Goal: Task Accomplishment & Management: Manage account settings

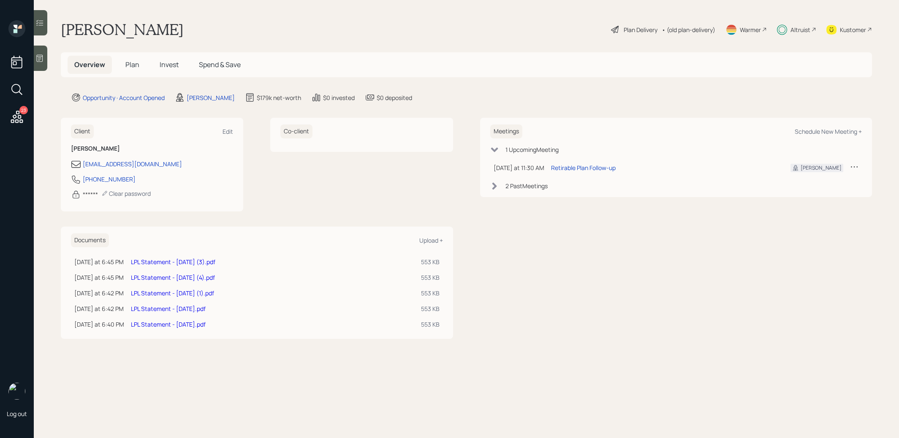
click at [169, 62] on span "Invest" at bounding box center [169, 64] width 19 height 9
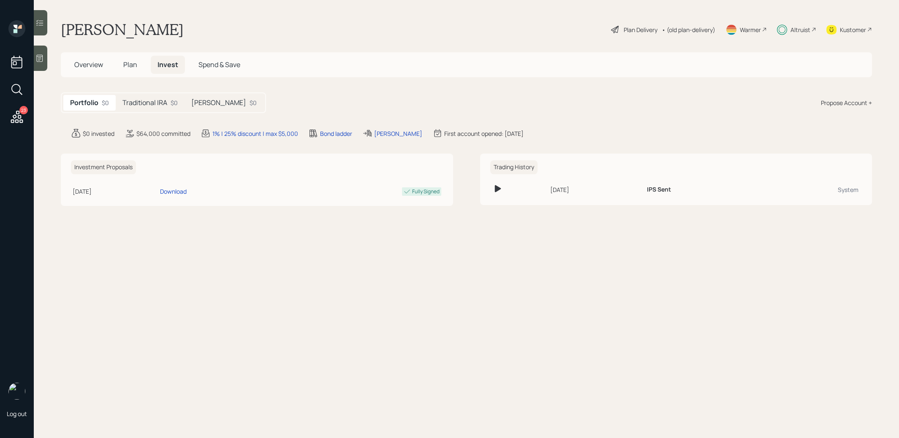
click at [150, 102] on h5 "Traditional IRA" at bounding box center [144, 103] width 45 height 8
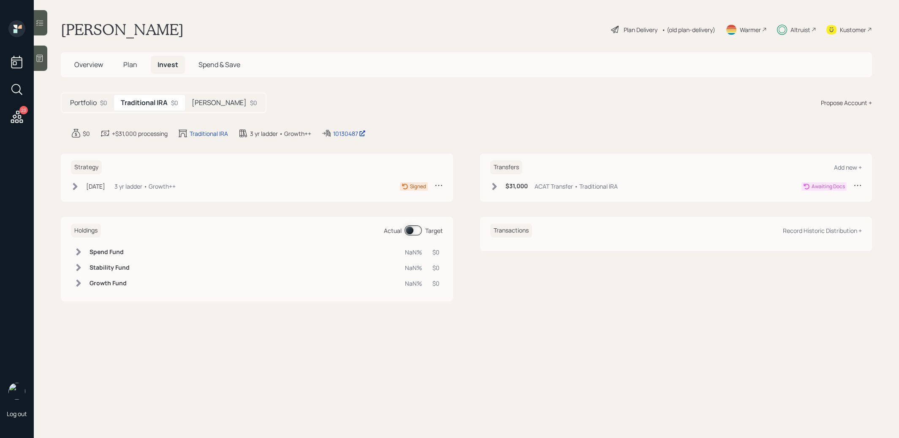
click at [74, 184] on icon at bounding box center [75, 186] width 5 height 7
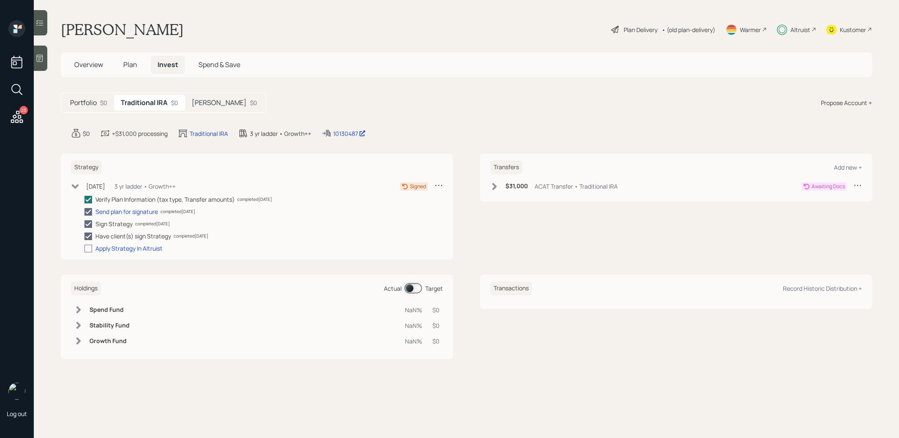
click at [88, 249] on div at bounding box center [88, 249] width 8 height 8
click at [84, 249] on input "checkbox" at bounding box center [84, 248] width 0 height 0
checkbox input "true"
click at [212, 100] on h5 "[PERSON_NAME]" at bounding box center [219, 103] width 55 height 8
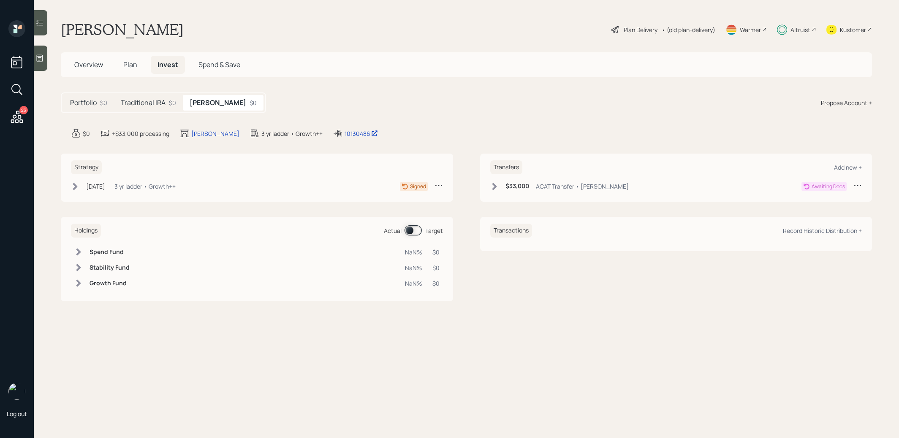
click at [77, 185] on icon at bounding box center [75, 186] width 8 height 8
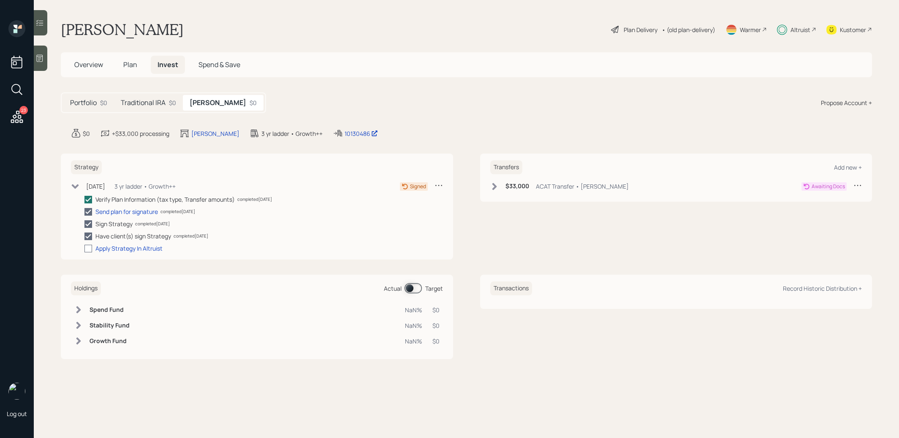
click at [89, 251] on div at bounding box center [88, 249] width 8 height 8
click at [84, 249] on input "checkbox" at bounding box center [84, 248] width 0 height 0
checkbox input "true"
click at [85, 61] on span "Overview" at bounding box center [88, 64] width 29 height 9
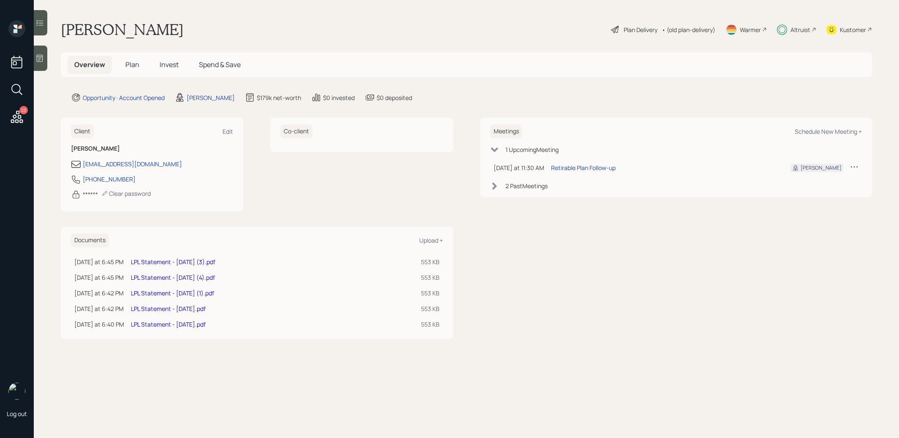
click at [150, 291] on link "LPL Statement - [DATE] (1).pdf" at bounding box center [172, 293] width 83 height 8
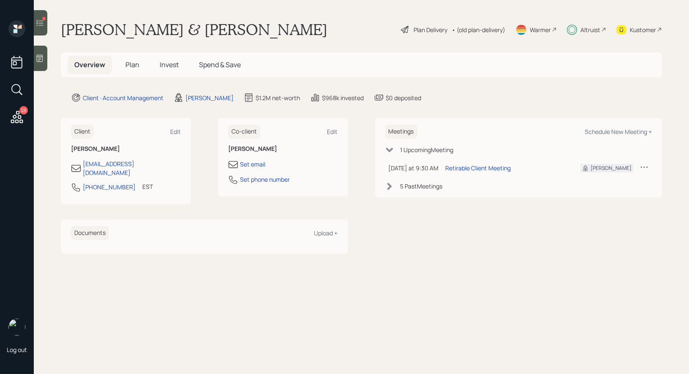
click at [540, 29] on div "Warmer" at bounding box center [539, 29] width 21 height 9
